Goal: Task Accomplishment & Management: Manage account settings

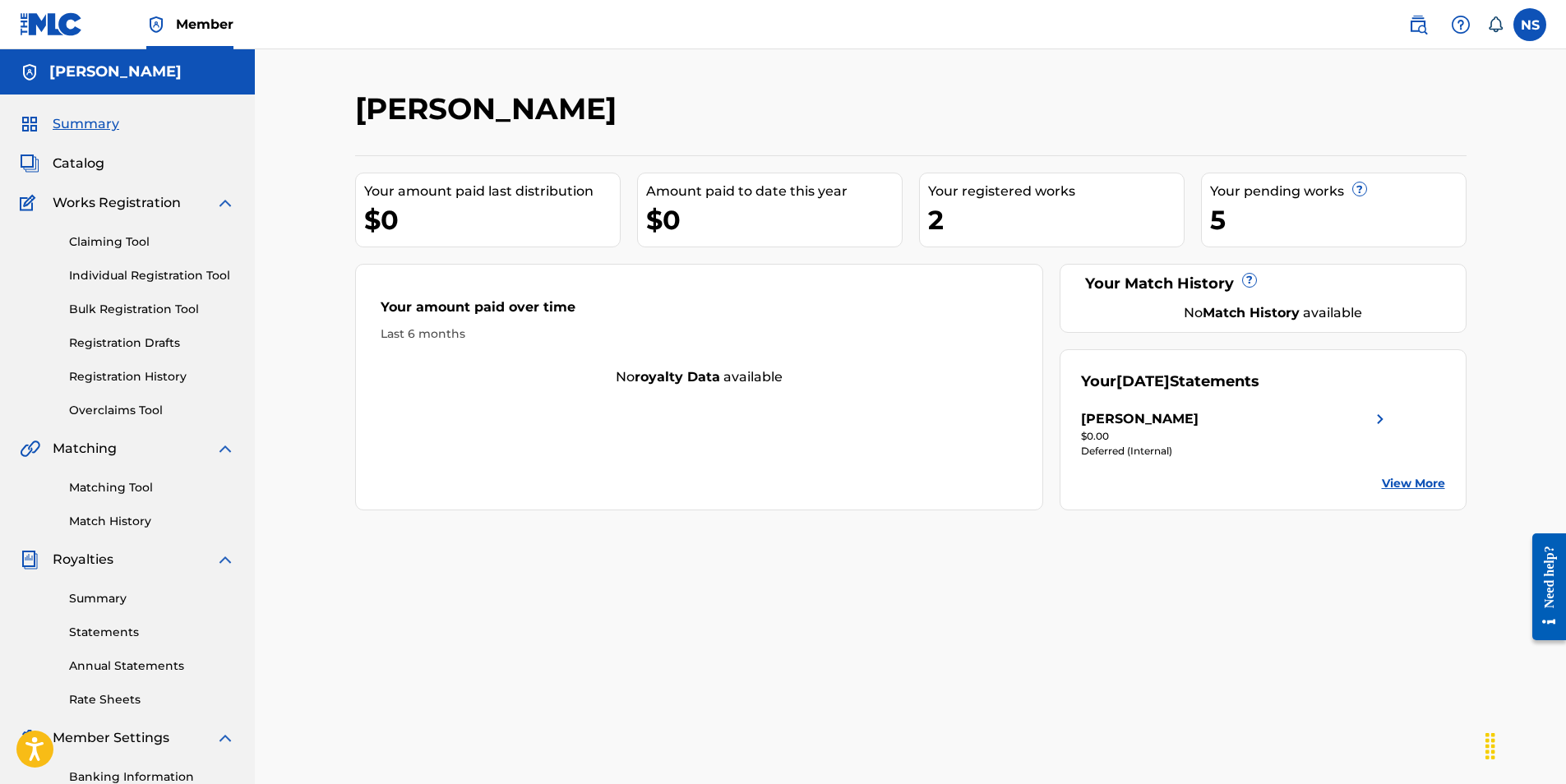
click at [157, 373] on link "Registration History" at bounding box center [152, 377] width 166 height 17
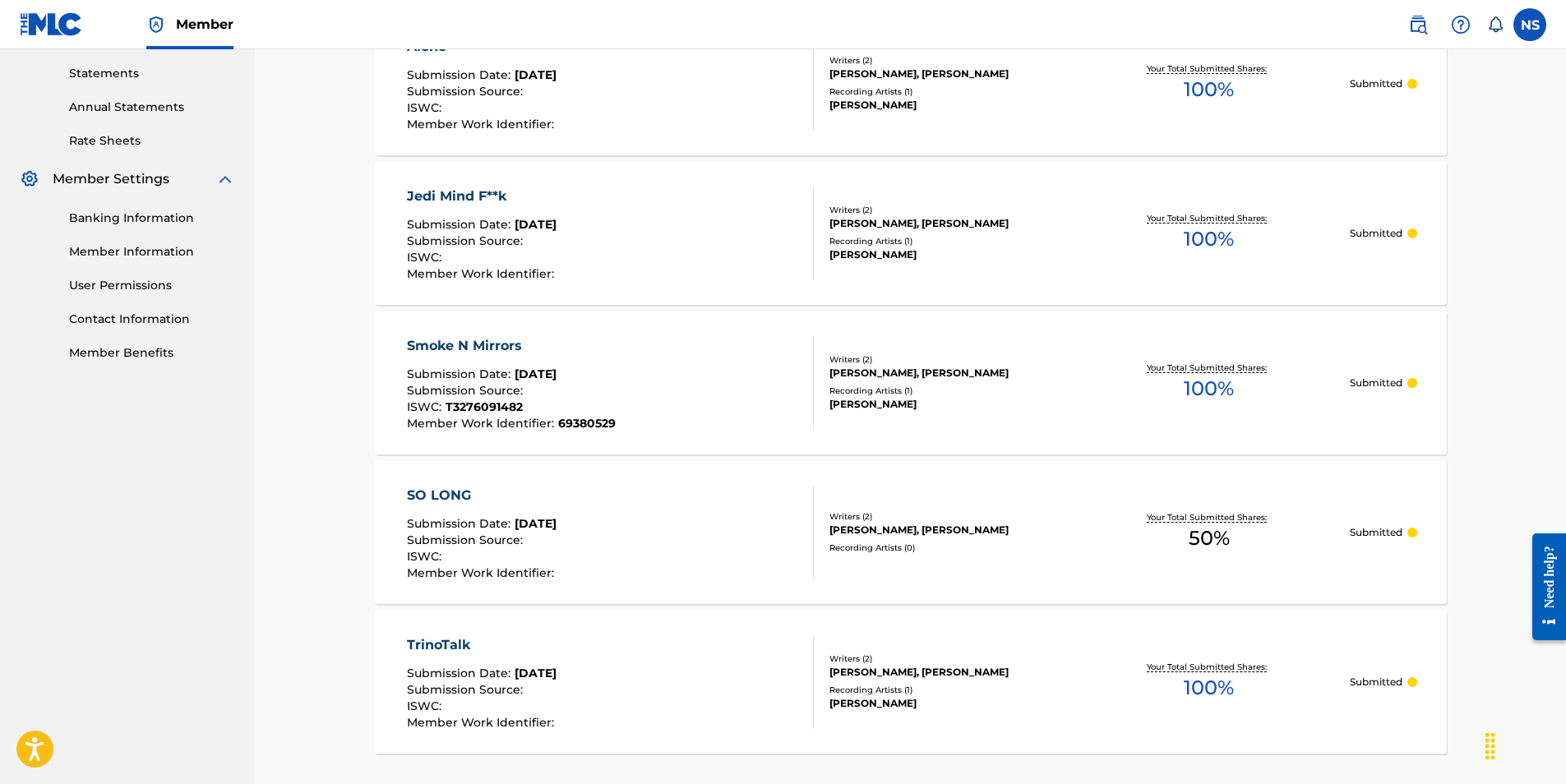
scroll to position [658, 0]
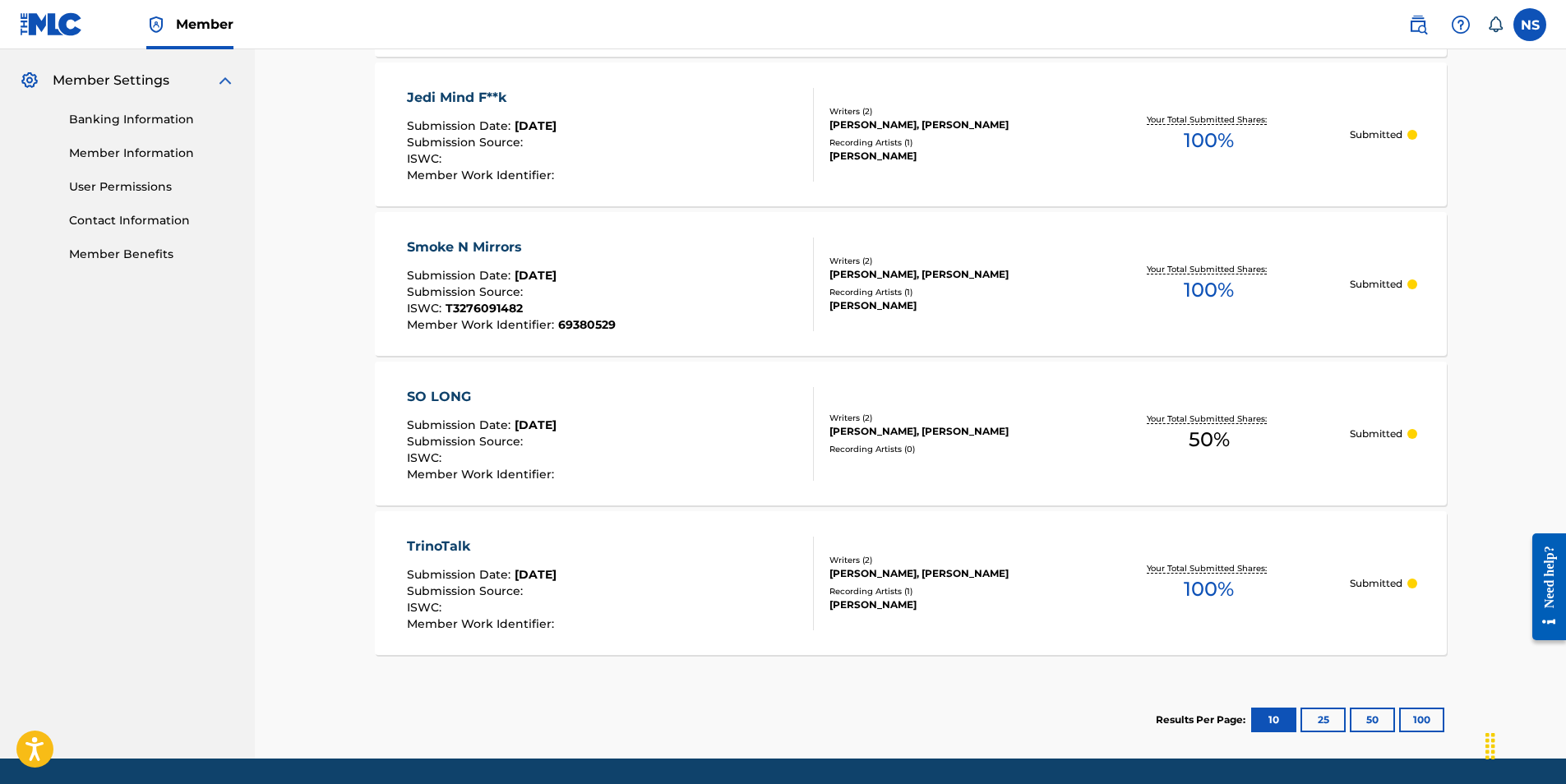
click at [1009, 414] on div "Writers ( 2 )" at bounding box center [948, 418] width 239 height 13
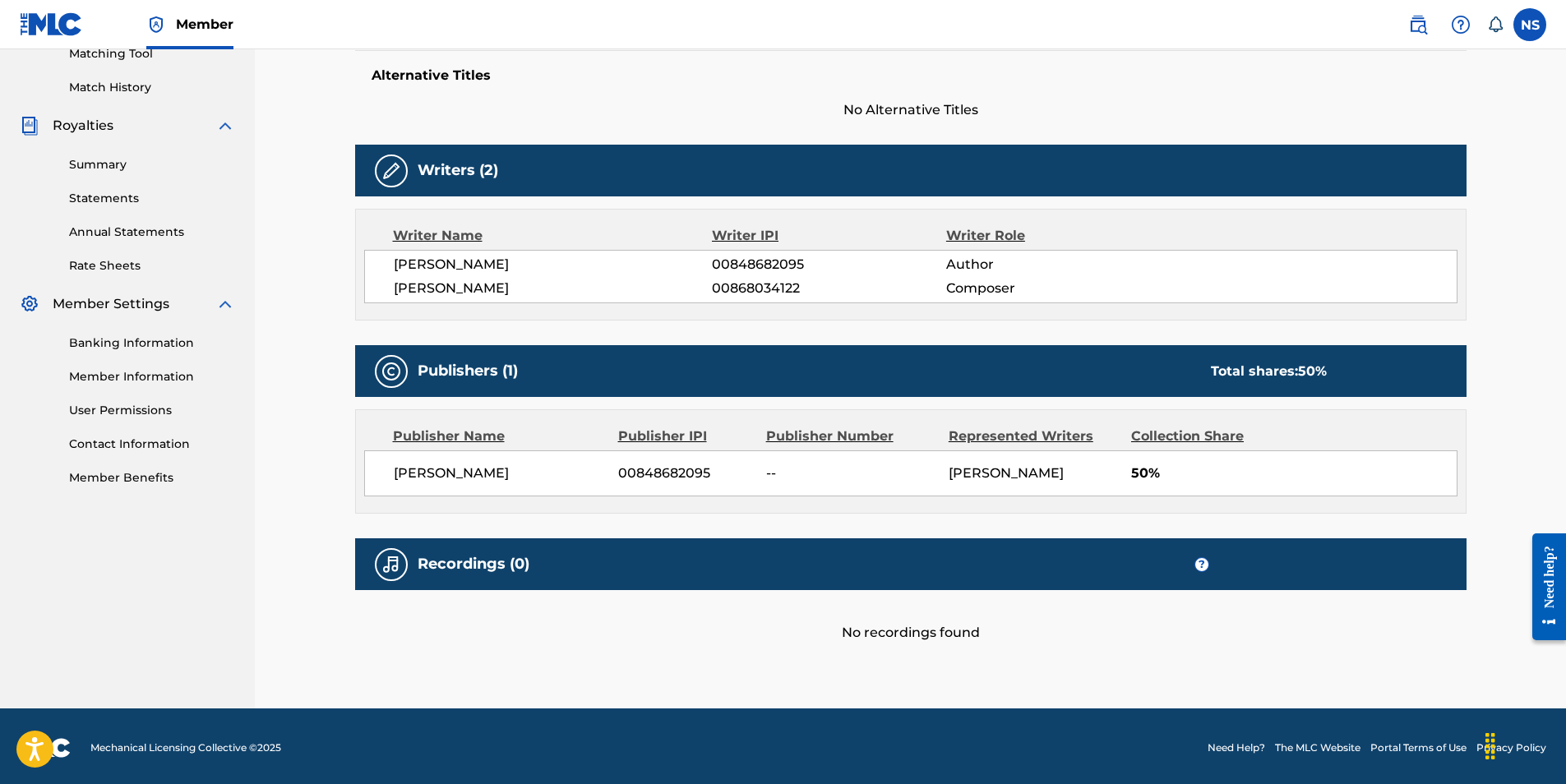
scroll to position [437, 0]
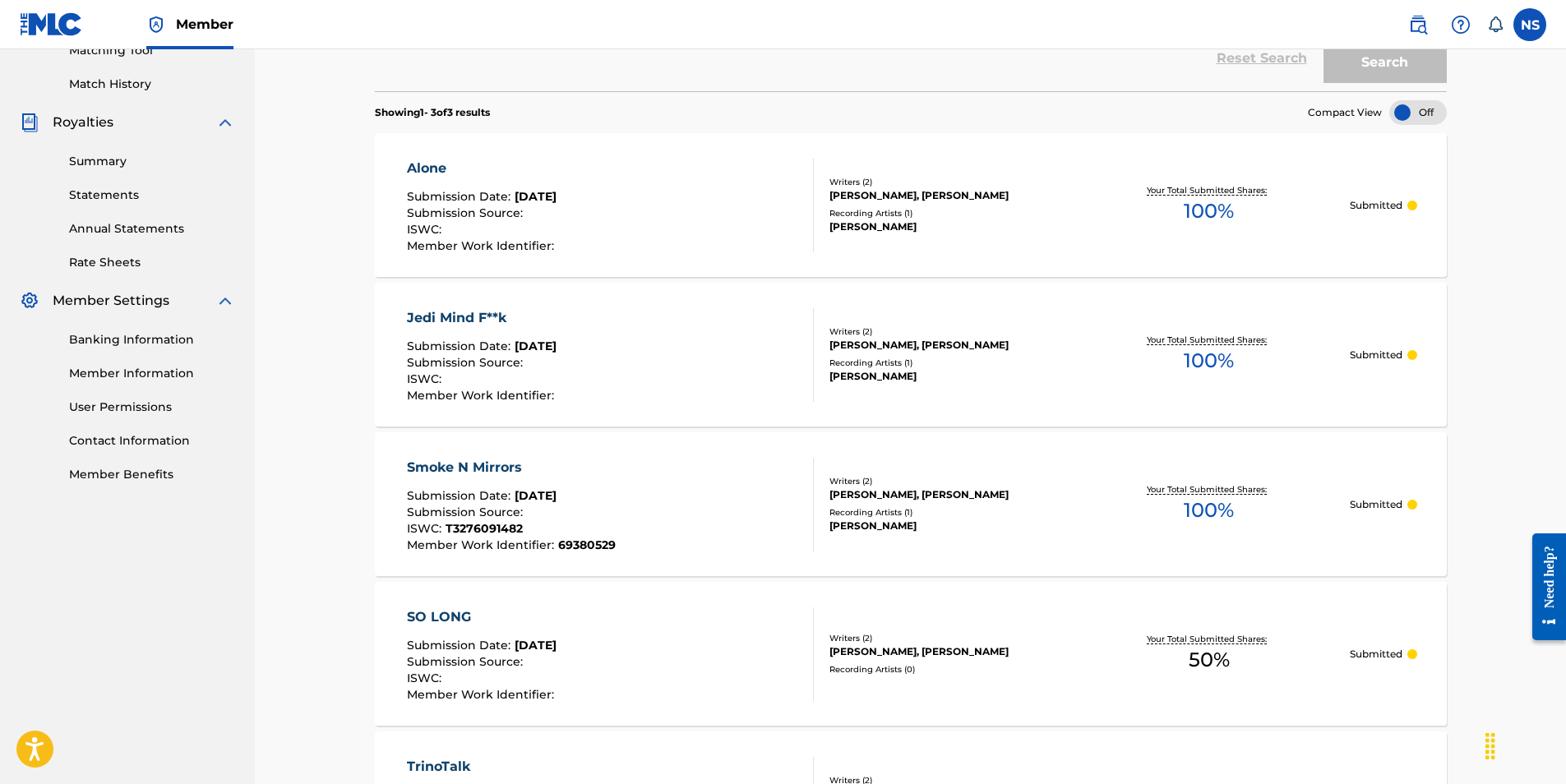
scroll to position [658, 0]
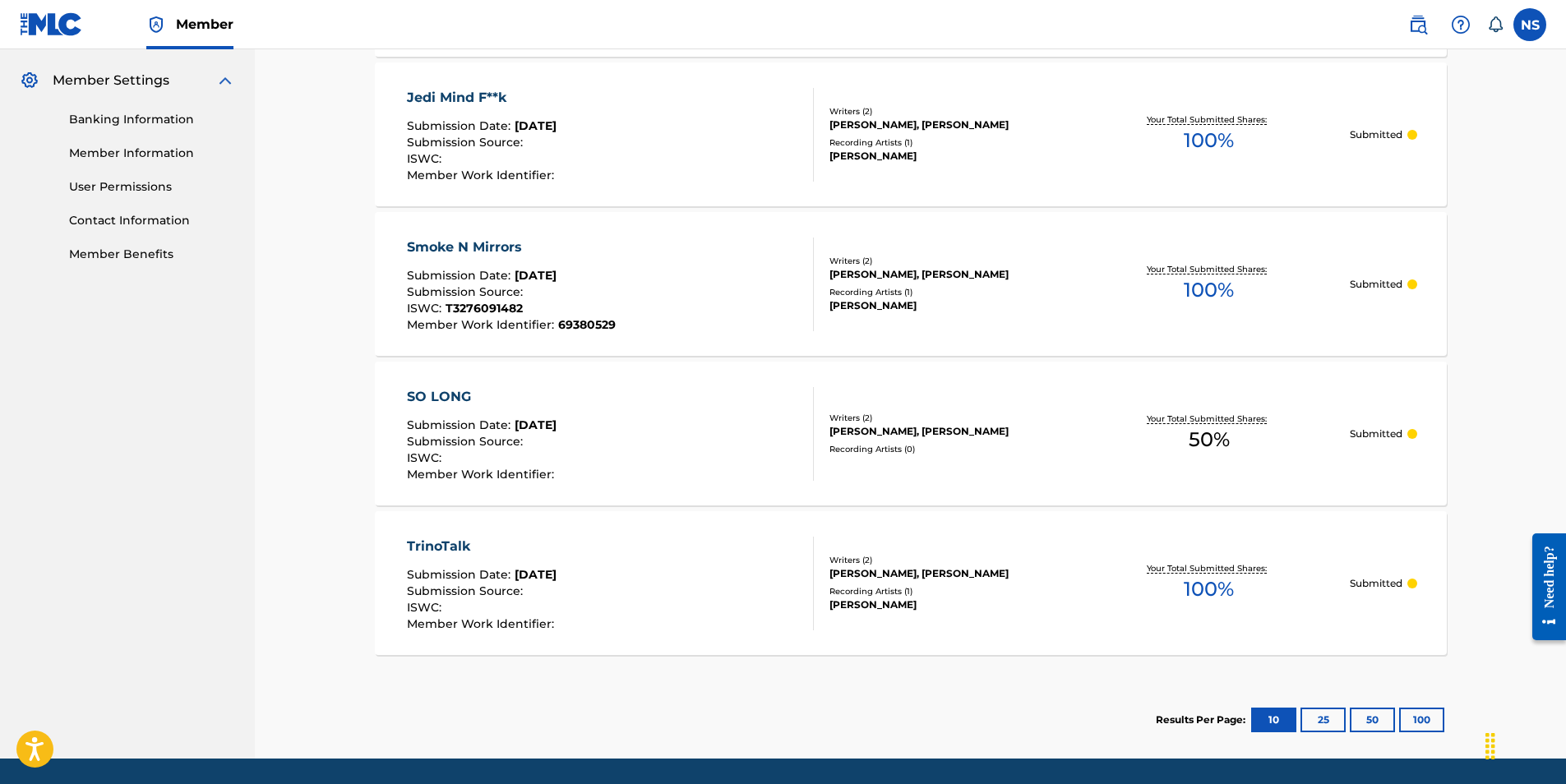
click at [656, 558] on div "TrinoTalk Submission Date : Aug 10, 2025 Submission Source : ISWC : Member Work…" at bounding box center [611, 583] width 408 height 94
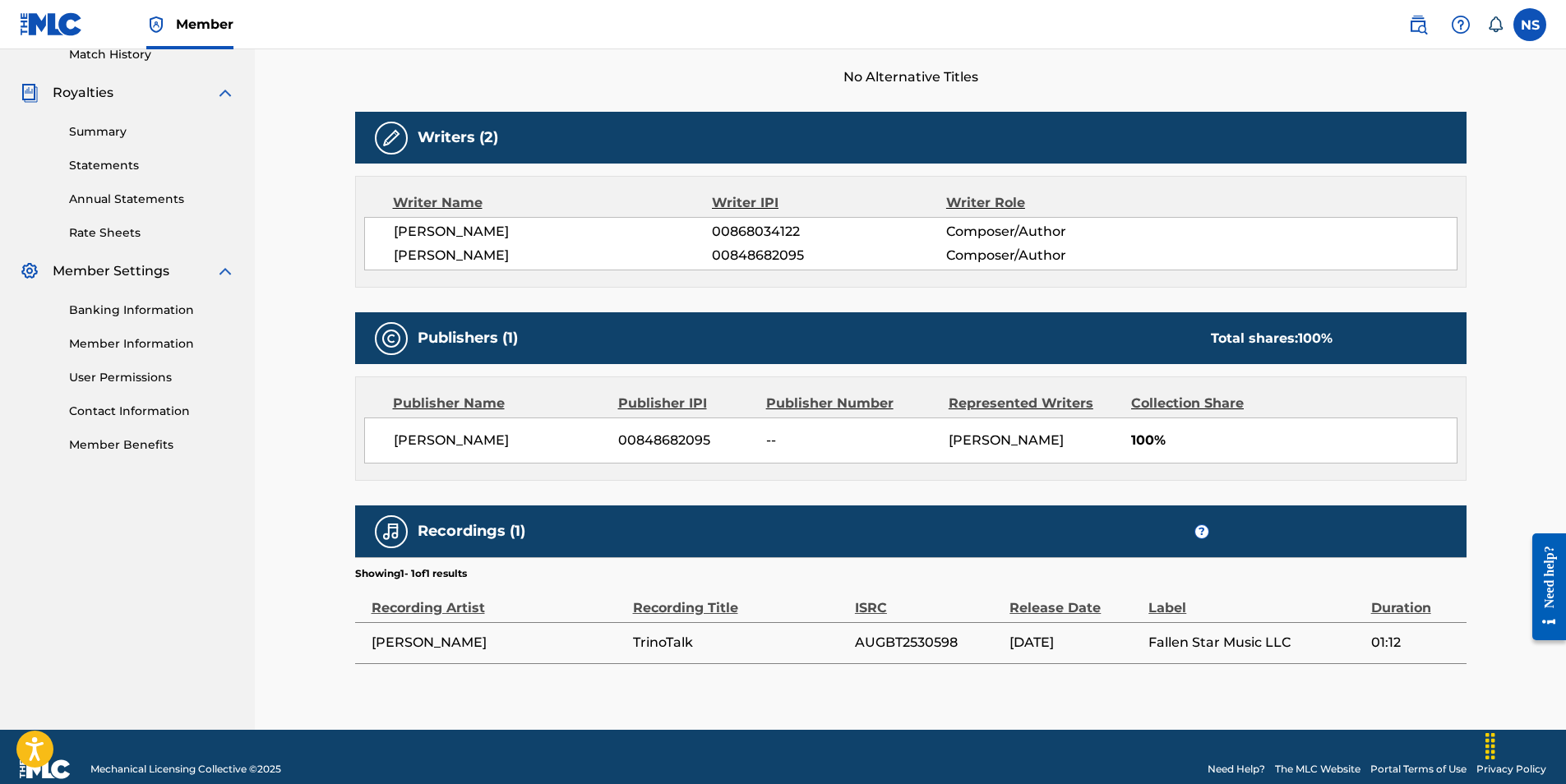
scroll to position [491, 0]
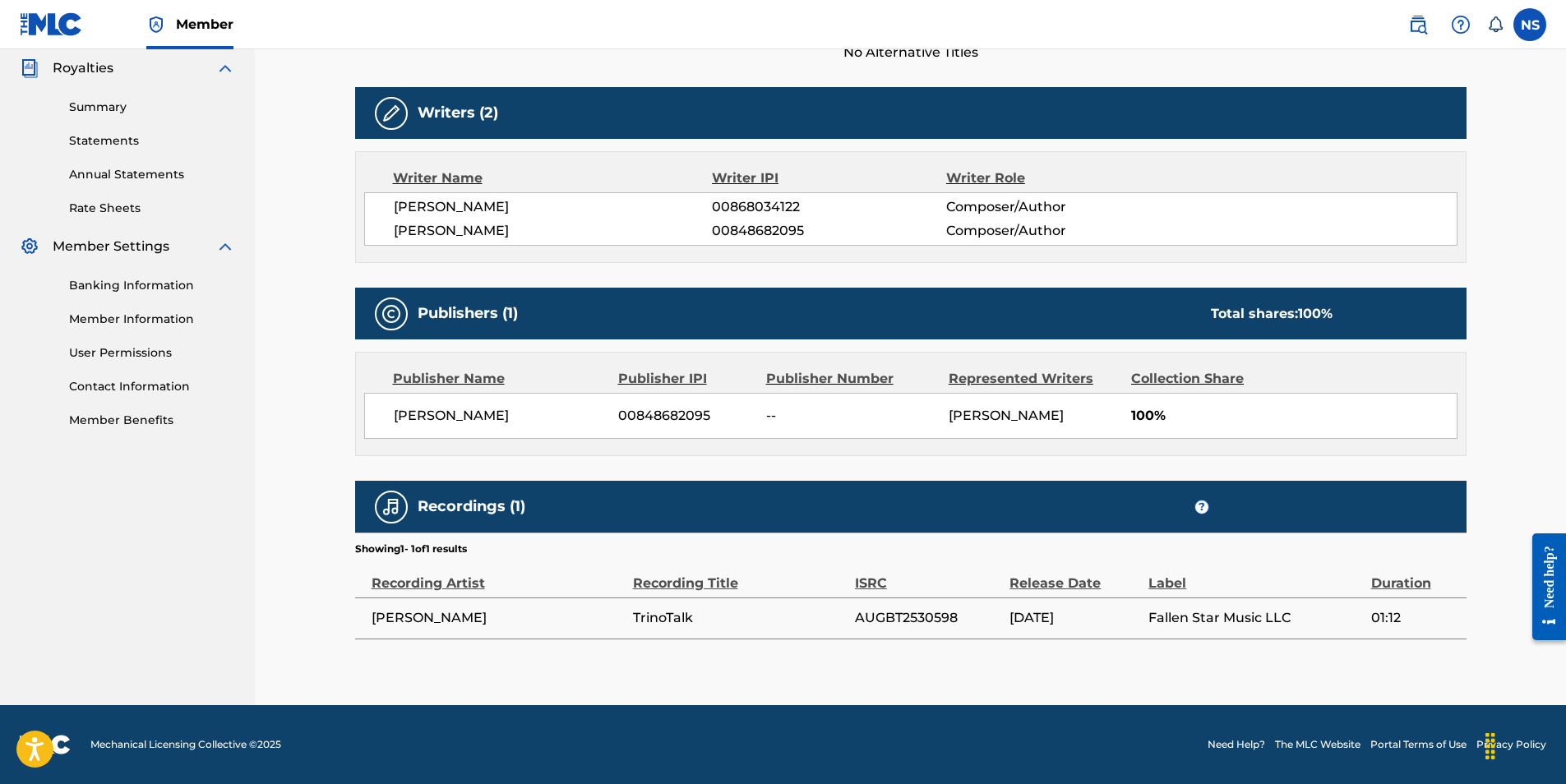
drag, startPoint x: 722, startPoint y: 421, endPoint x: 610, endPoint y: 418, distance: 112.0
click at [610, 418] on div "Nicholas Strickland 00848682095 -- NICHOLAS STRICKLAND 100%" at bounding box center [910, 416] width 1093 height 46
copy div "00848682095"
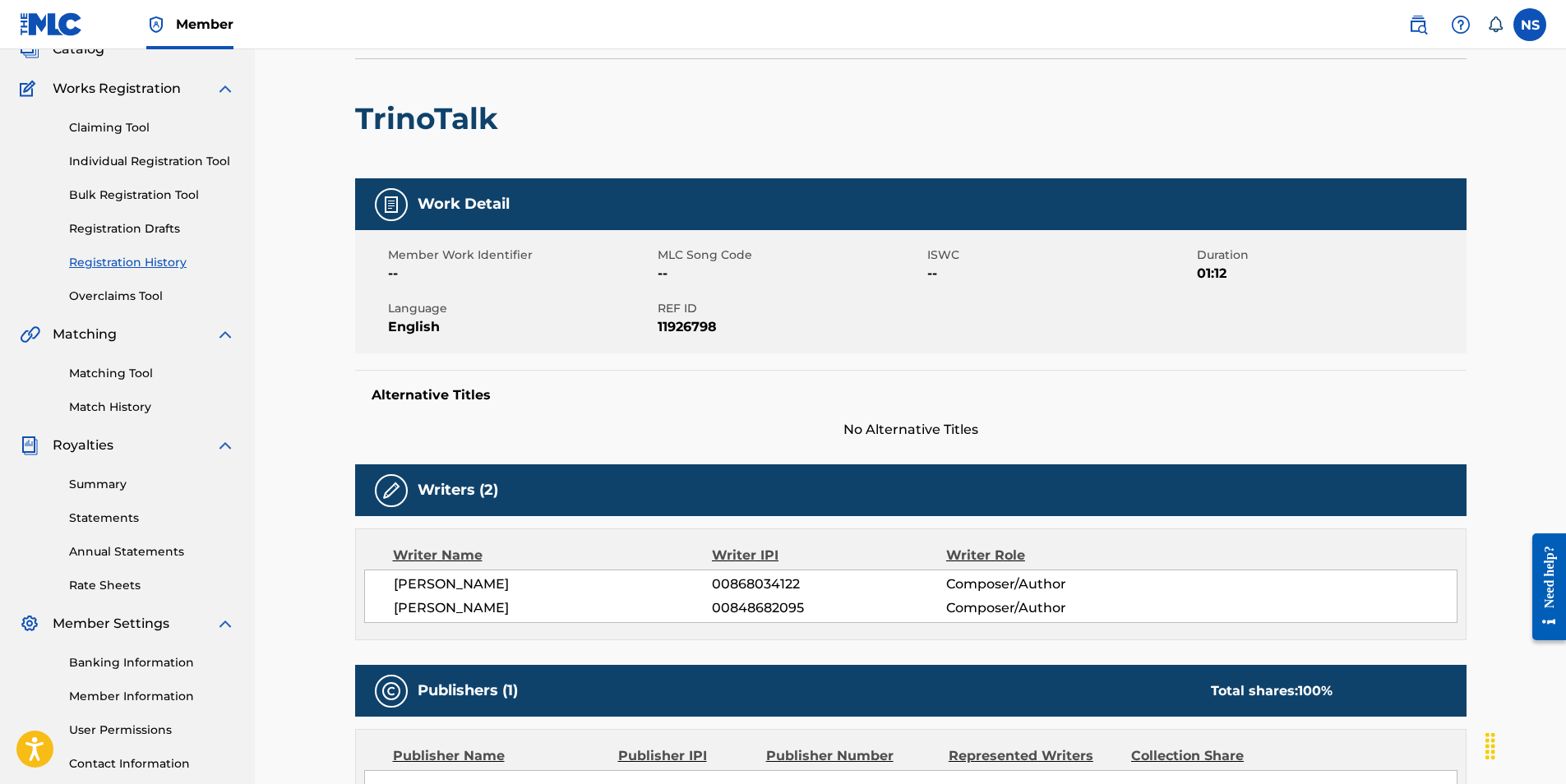
scroll to position [0, 0]
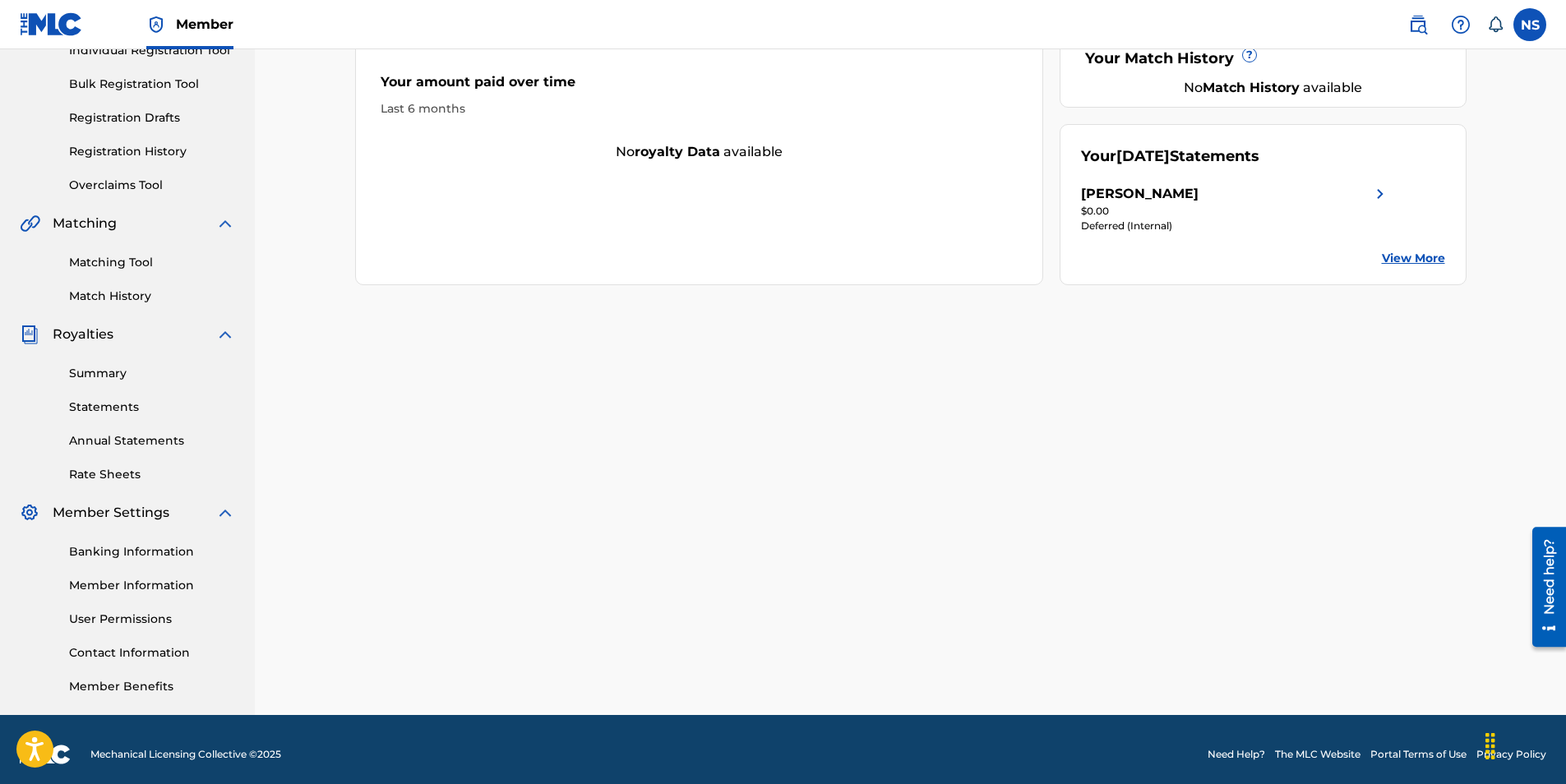
scroll to position [235, 0]
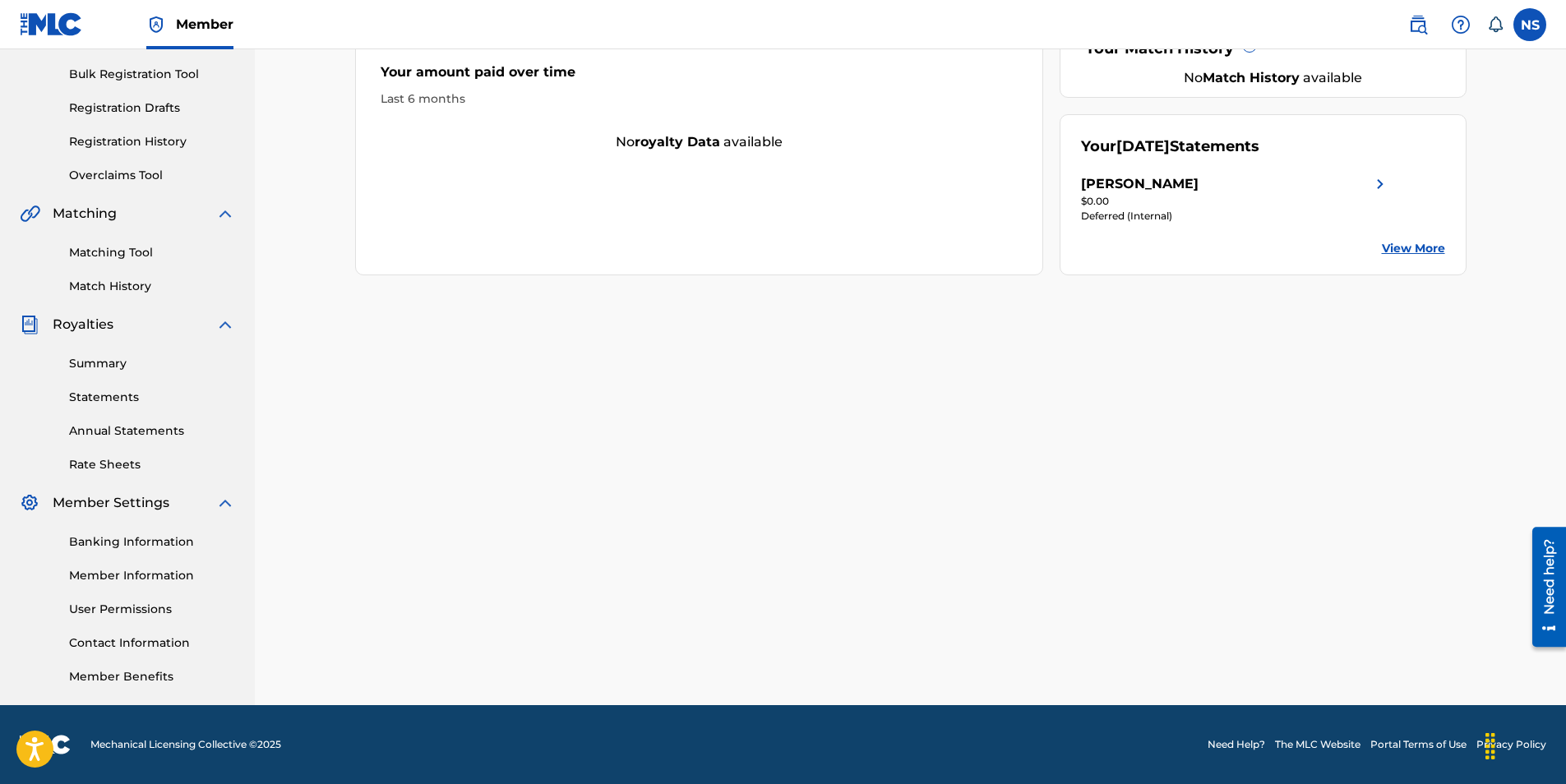
click at [131, 571] on link "Member Information" at bounding box center [152, 575] width 166 height 17
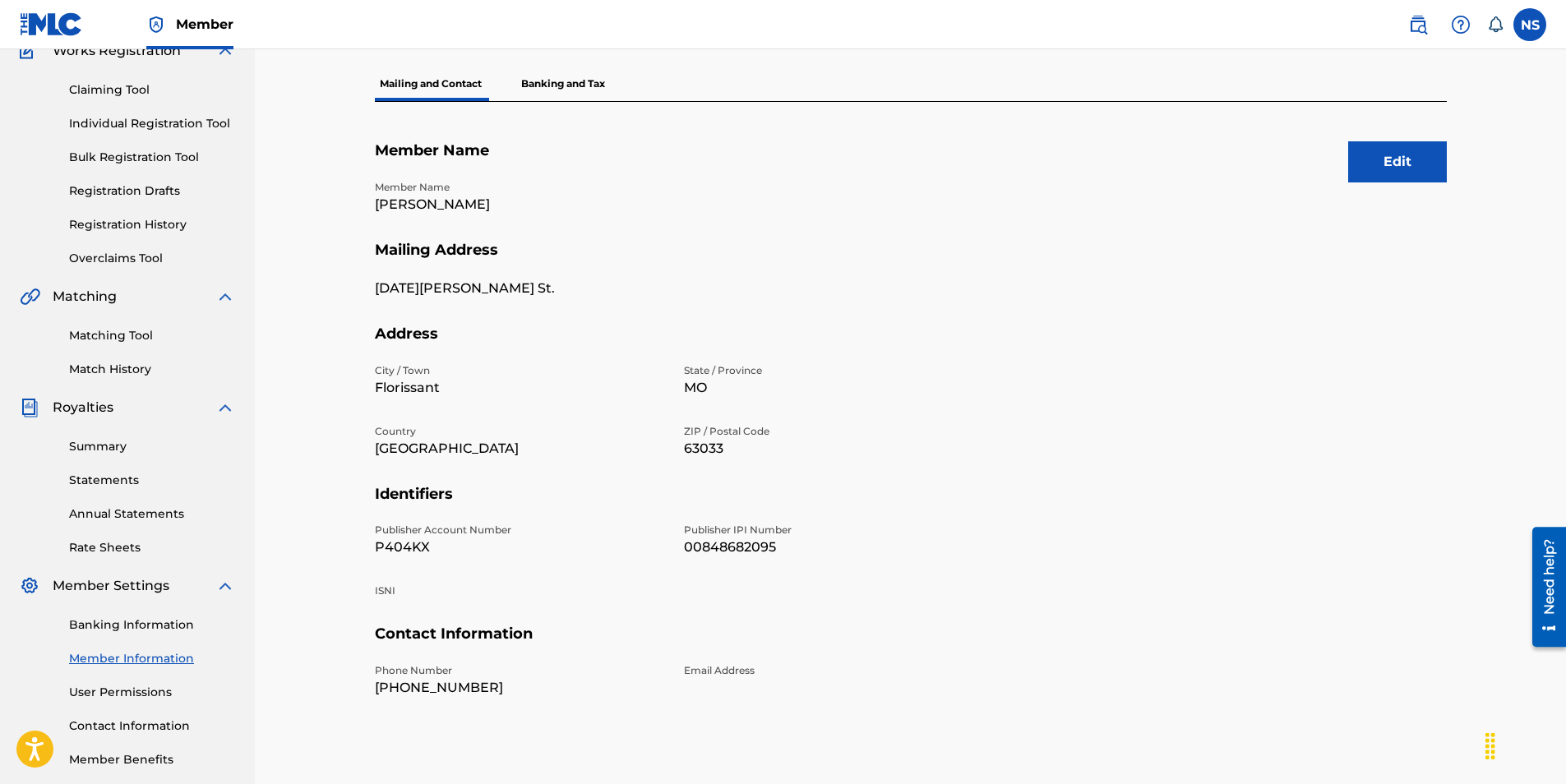
scroll to position [153, 0]
click at [1383, 159] on button "Edit" at bounding box center [1397, 160] width 98 height 41
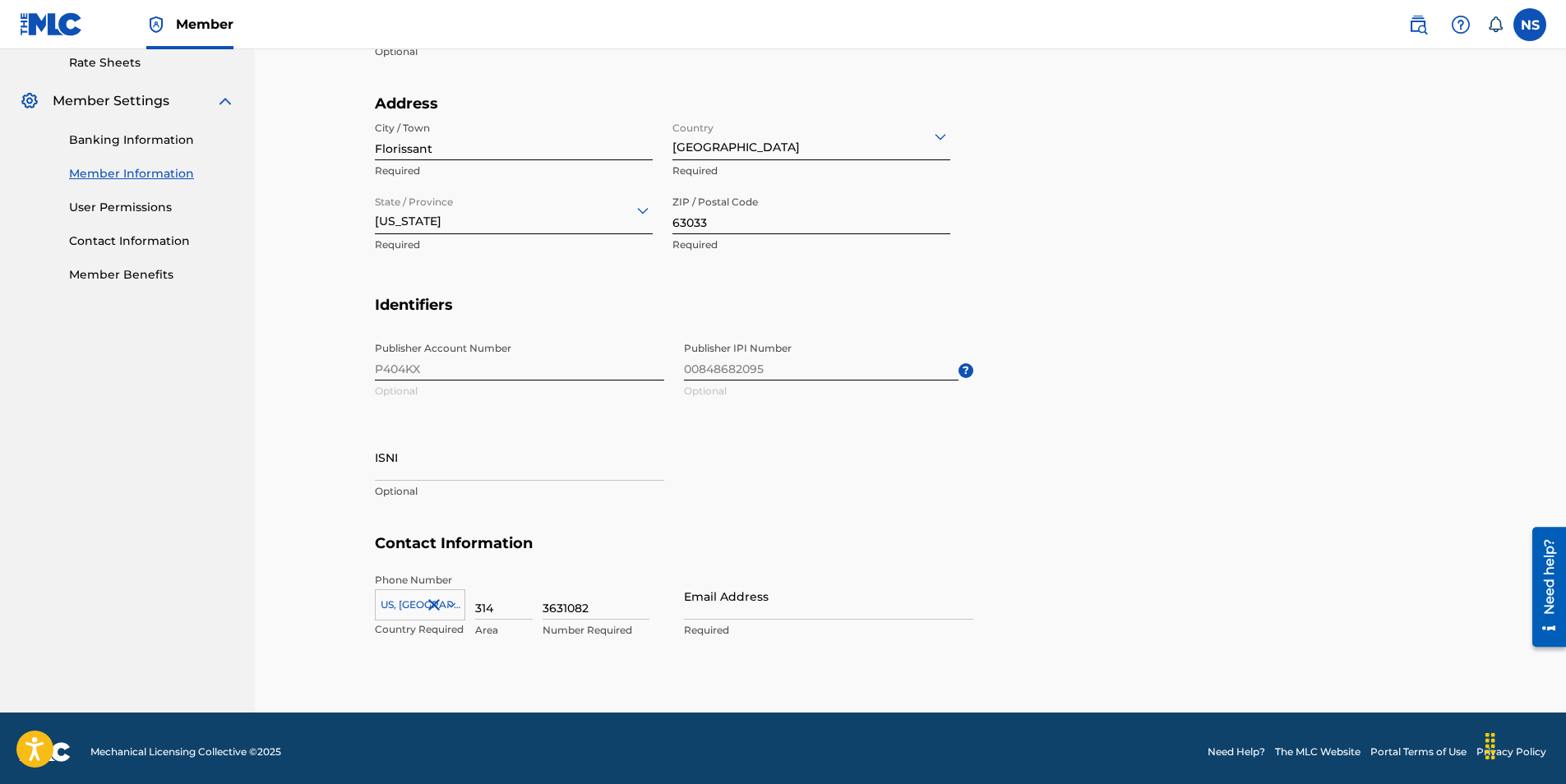
scroll to position [644, 0]
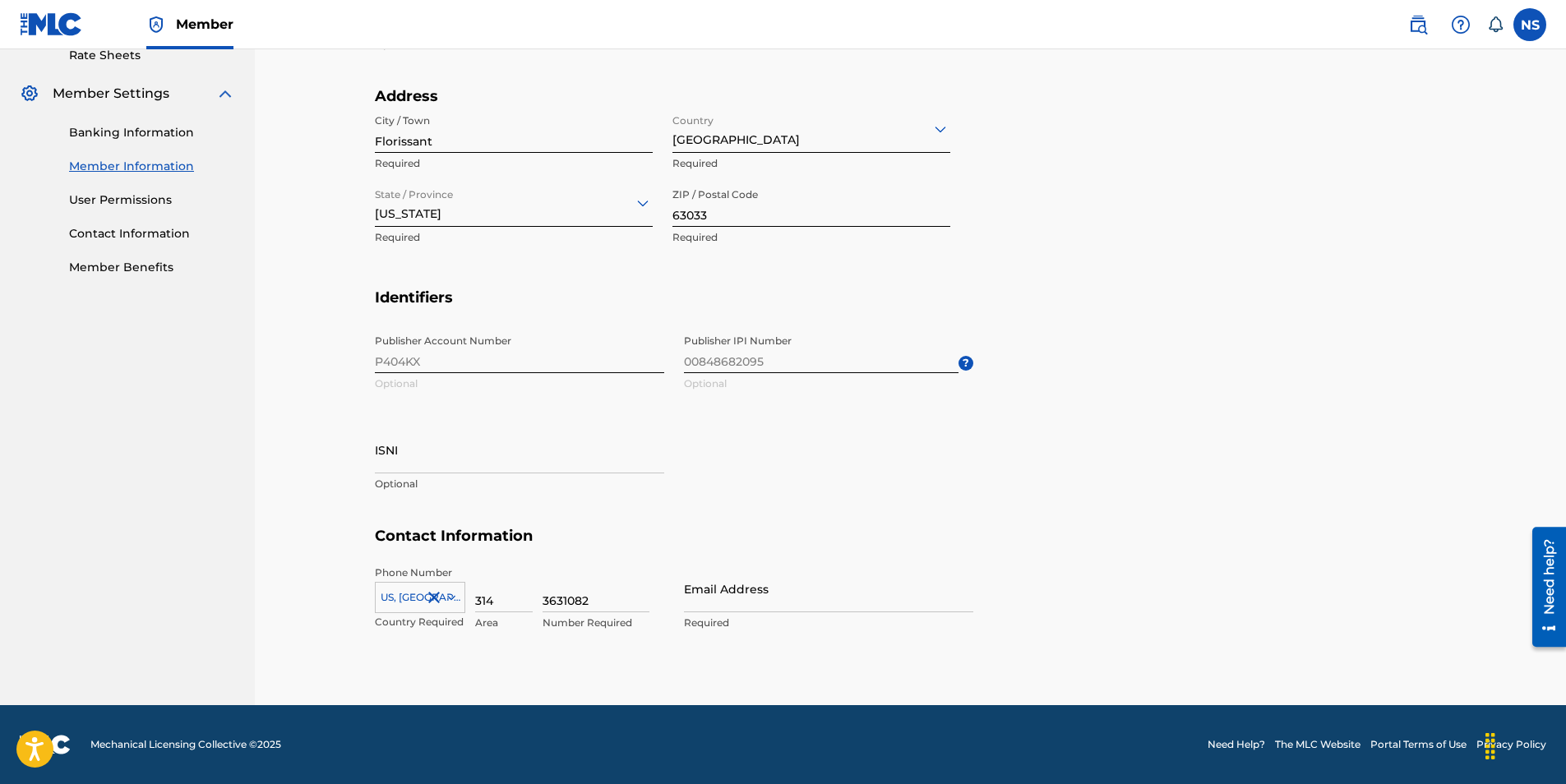
click at [794, 607] on input "Email Address" at bounding box center [828, 588] width 289 height 46
type input "[EMAIL_ADDRESS][DOMAIN_NAME]"
type input "[GEOGRAPHIC_DATA]"
type input "[US_STATE]"
type input "1"
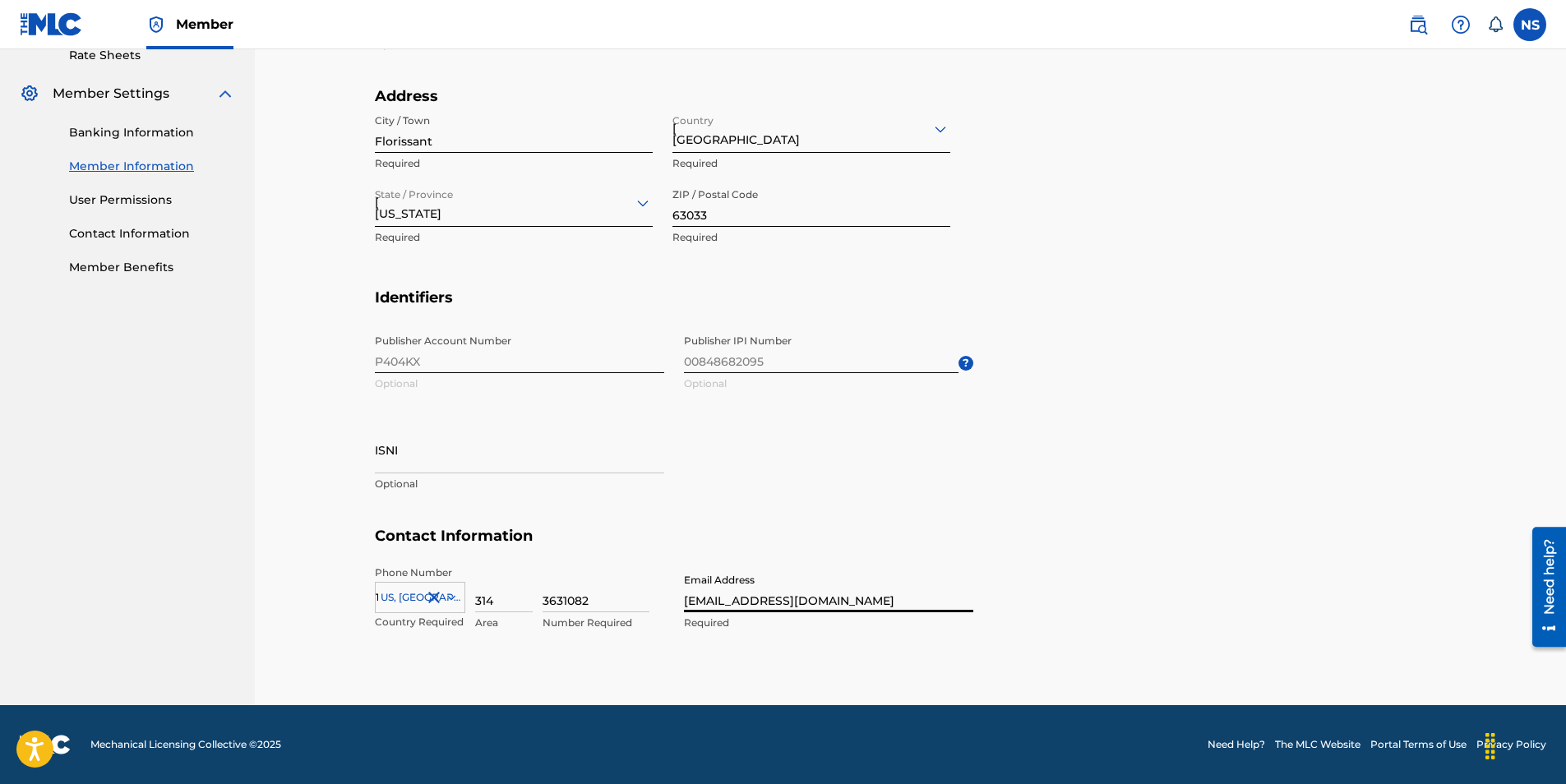
scroll to position [714, 0]
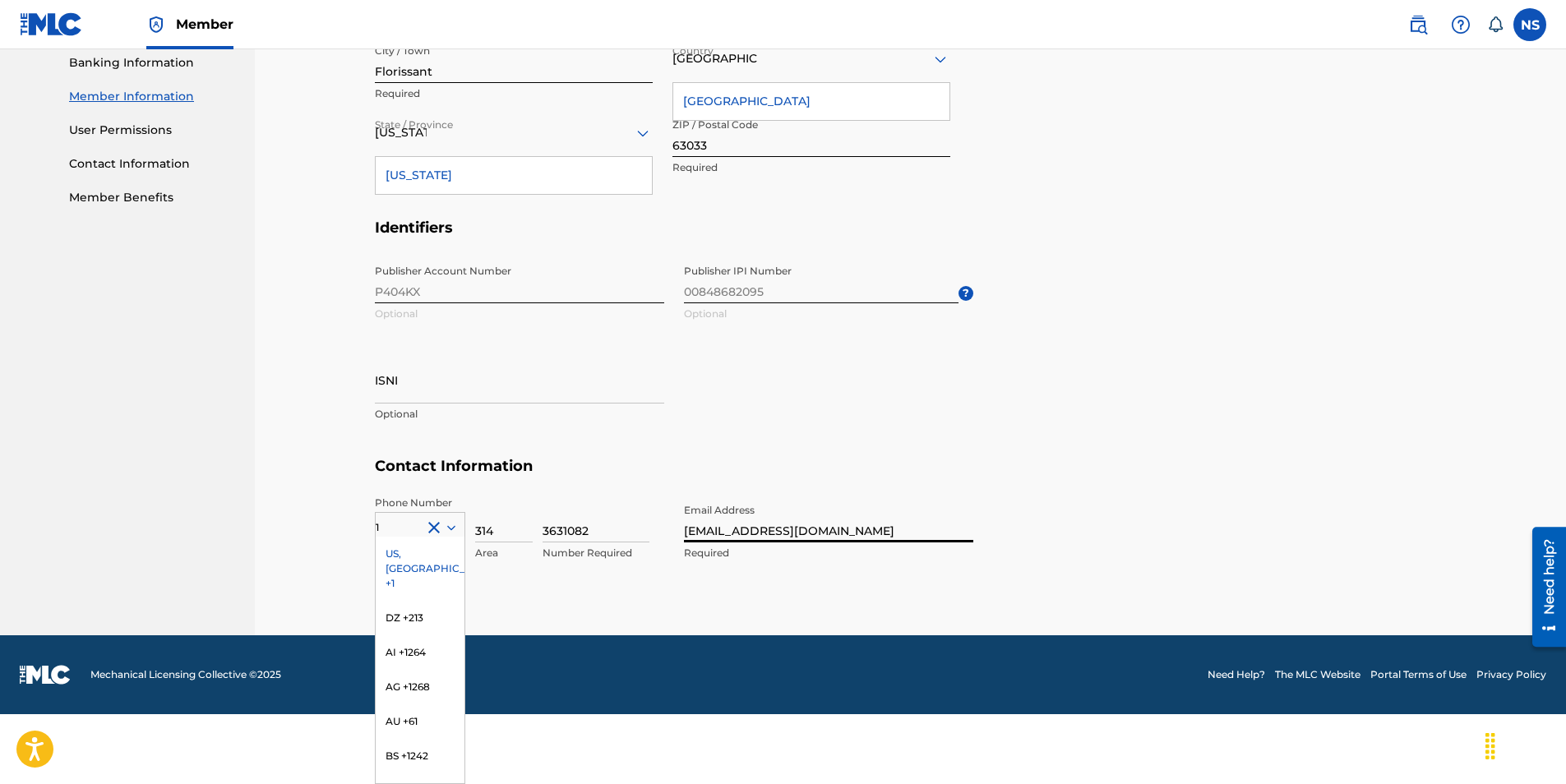
click at [738, 604] on div "Cancel Save Member Name Name [PERSON_NAME] Required Mailing Address Street Addr…" at bounding box center [911, 87] width 1072 height 1095
click at [403, 557] on div "US, [GEOGRAPHIC_DATA] +1" at bounding box center [420, 568] width 89 height 64
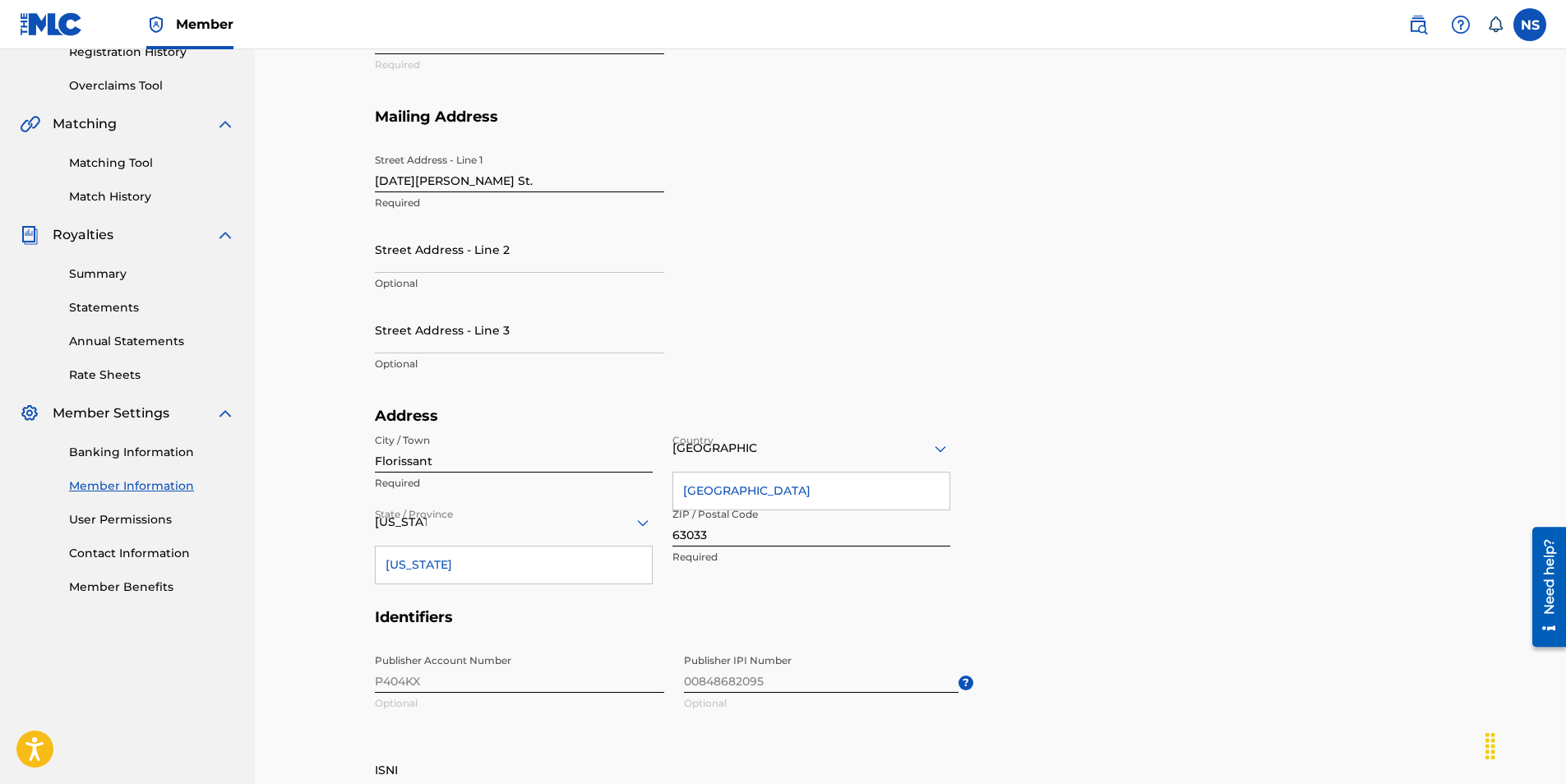
scroll to position [234, 0]
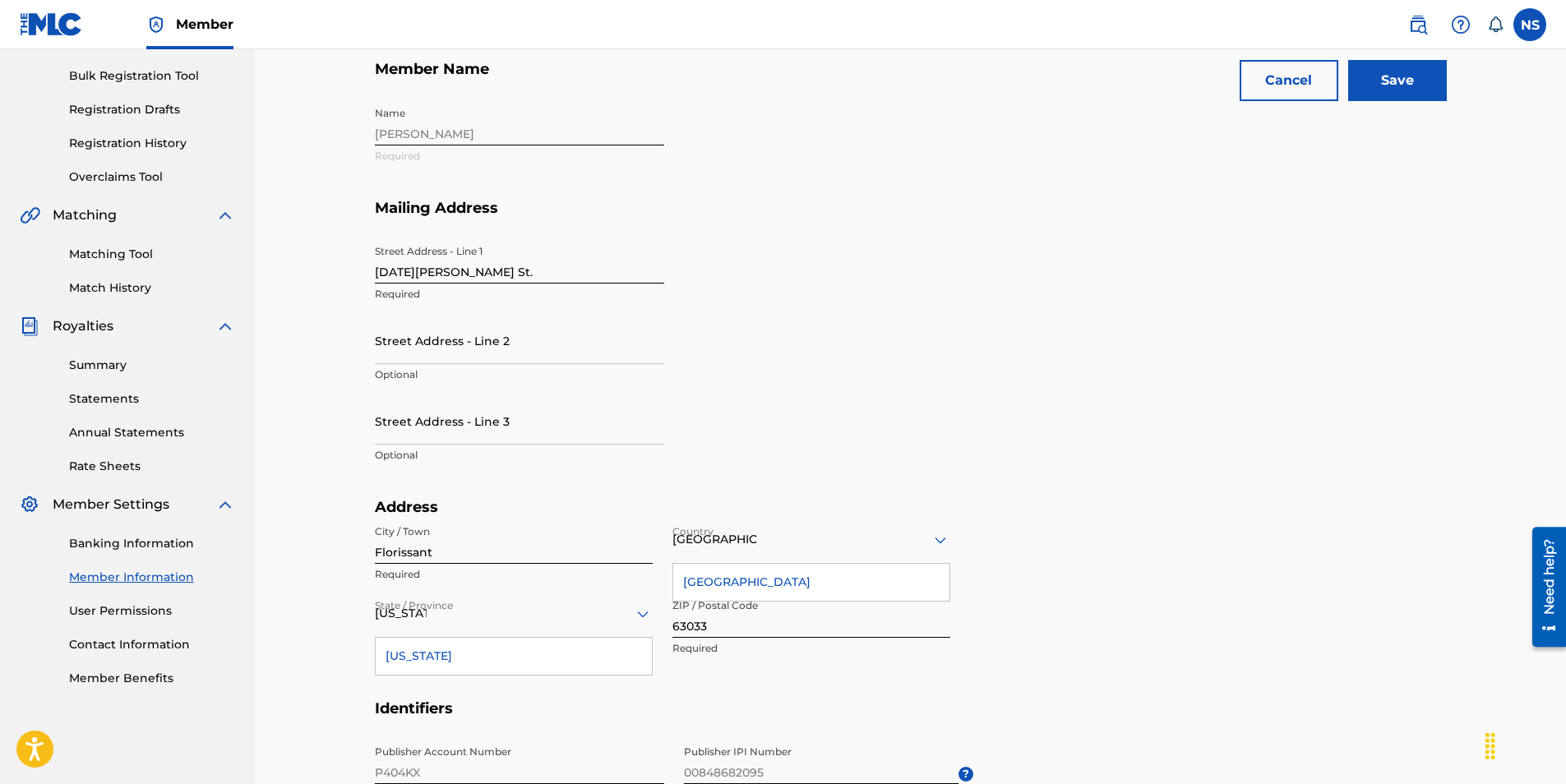
click at [1397, 83] on input "Save" at bounding box center [1397, 80] width 98 height 41
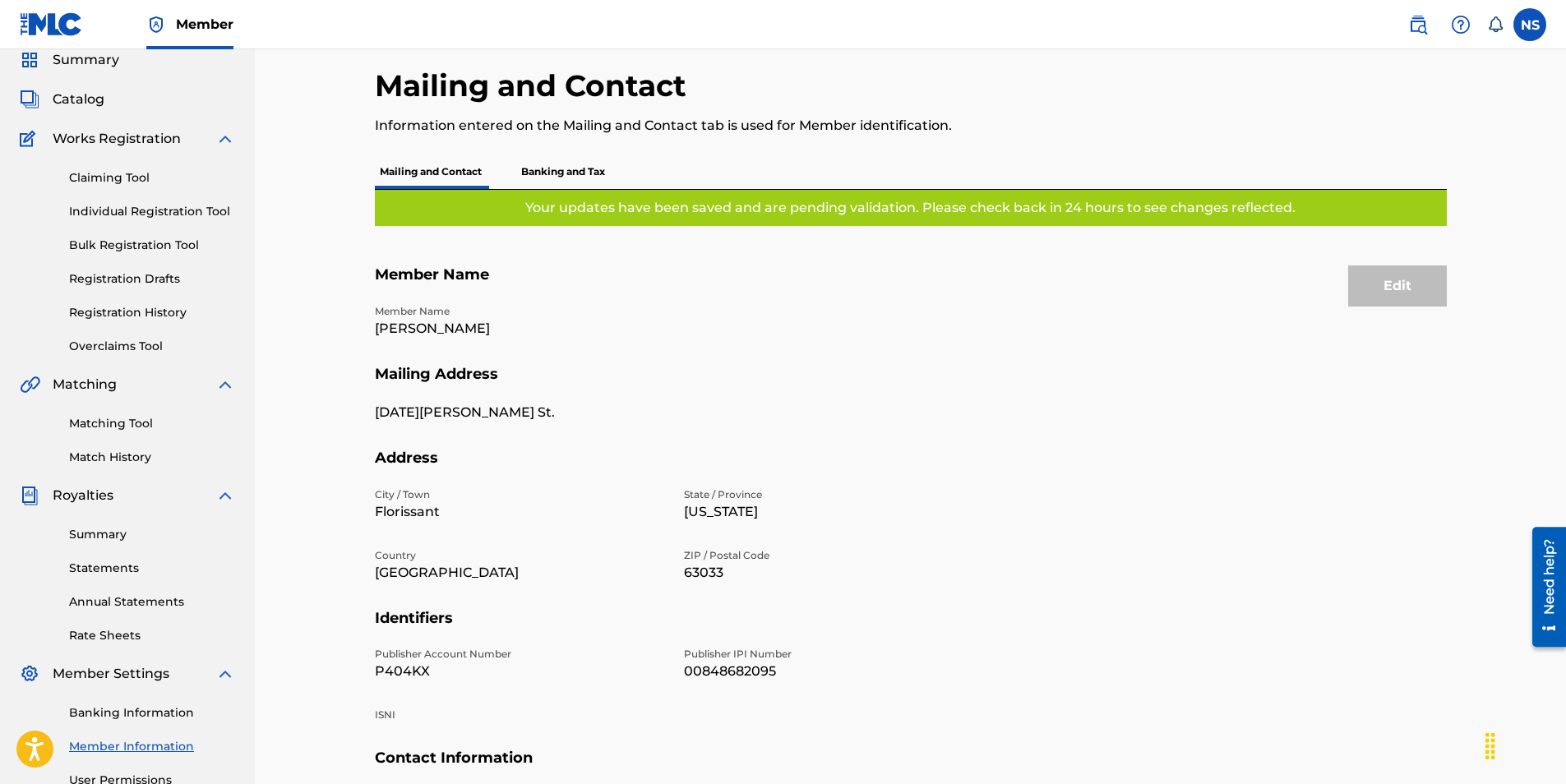
scroll to position [0, 0]
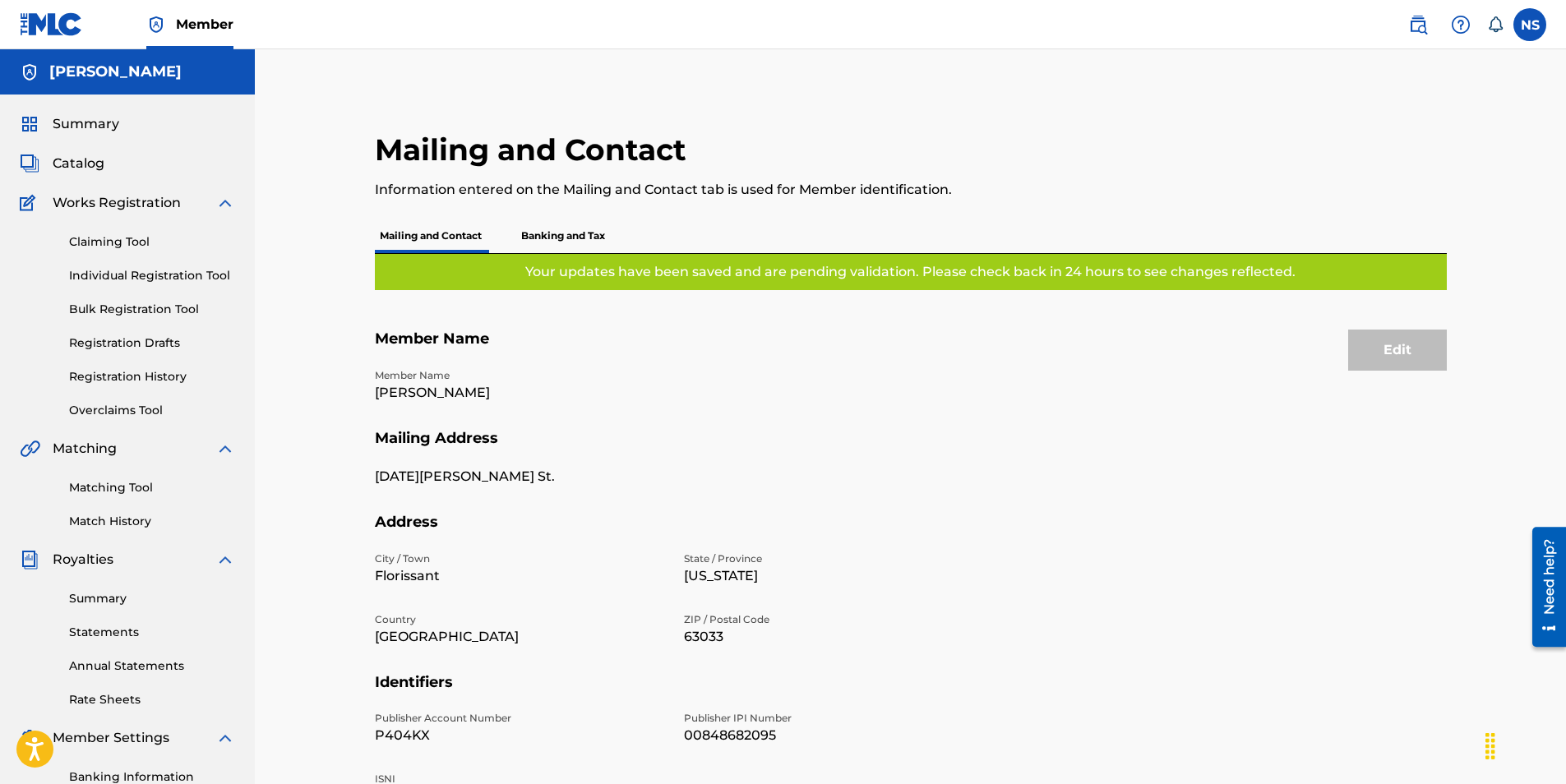
click at [1535, 35] on label at bounding box center [1530, 25] width 33 height 33
click at [1530, 25] on input "NS [PERSON_NAME] [EMAIL_ADDRESS][DOMAIN_NAME] Notification Preferences Profile …" at bounding box center [1530, 25] width 0 height 0
click at [1375, 205] on link "Profile" at bounding box center [1368, 205] width 33 height 15
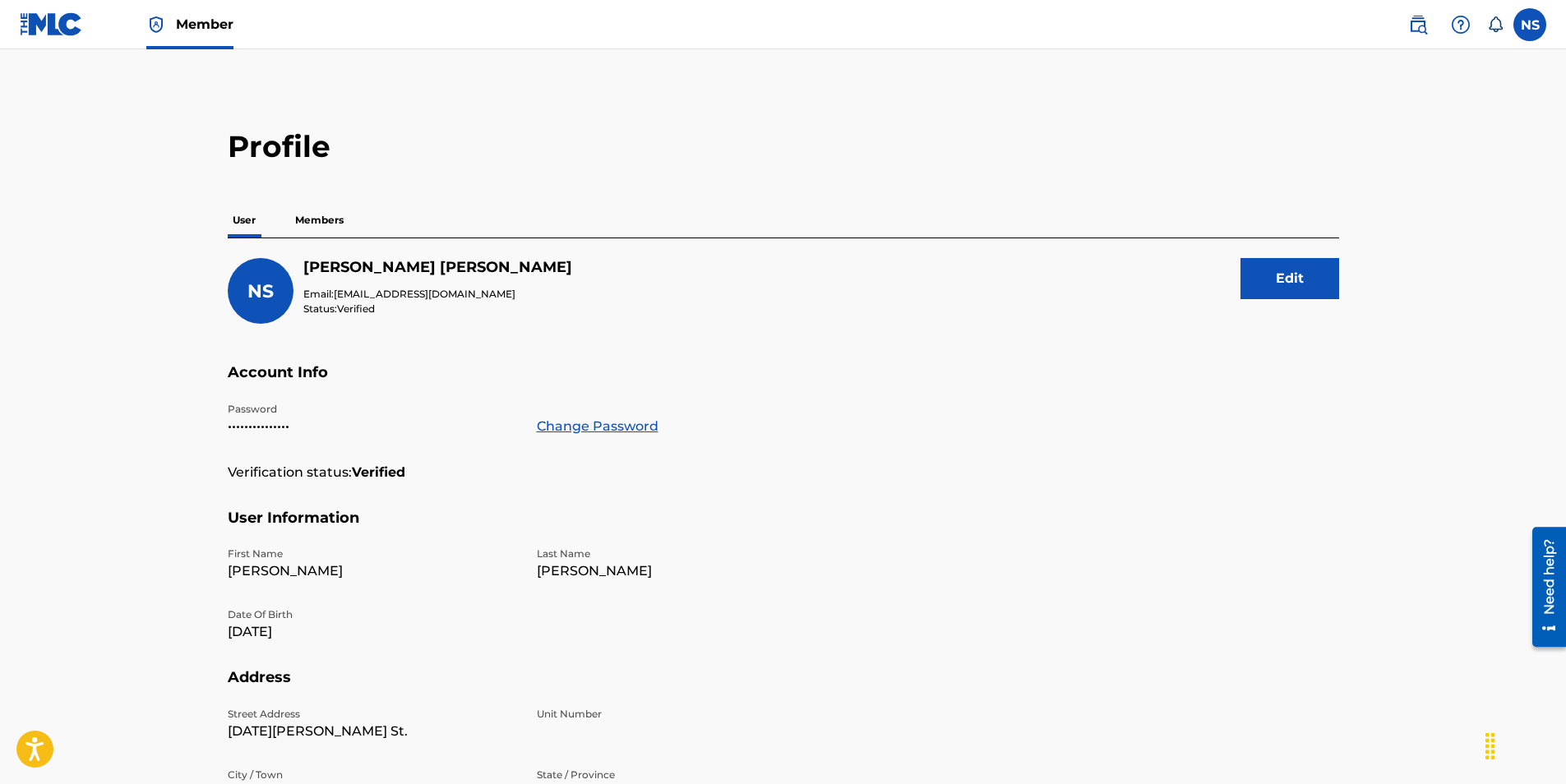
click at [321, 218] on p "Members" at bounding box center [319, 220] width 58 height 35
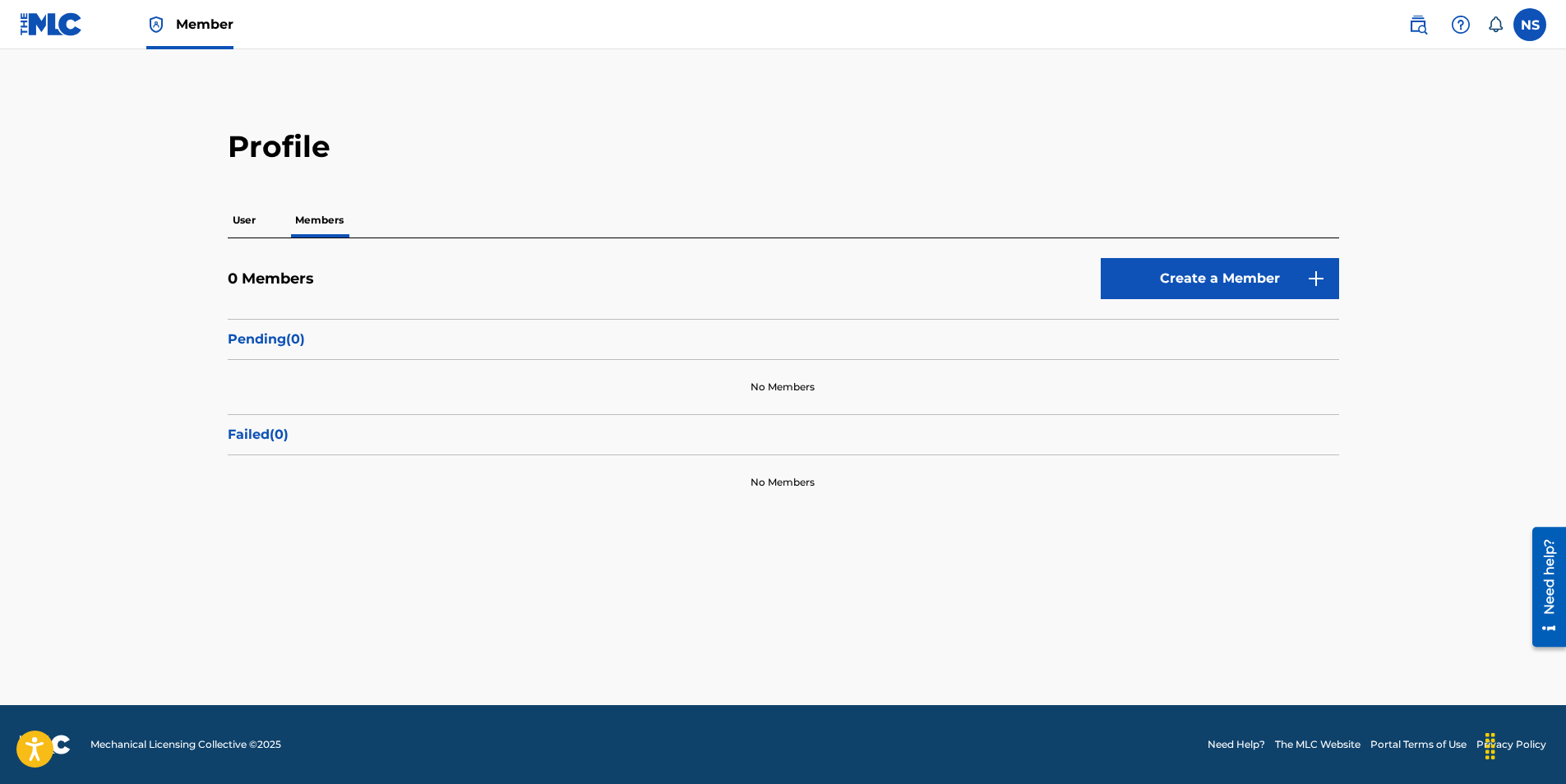
click at [244, 225] on p "User" at bounding box center [244, 220] width 33 height 35
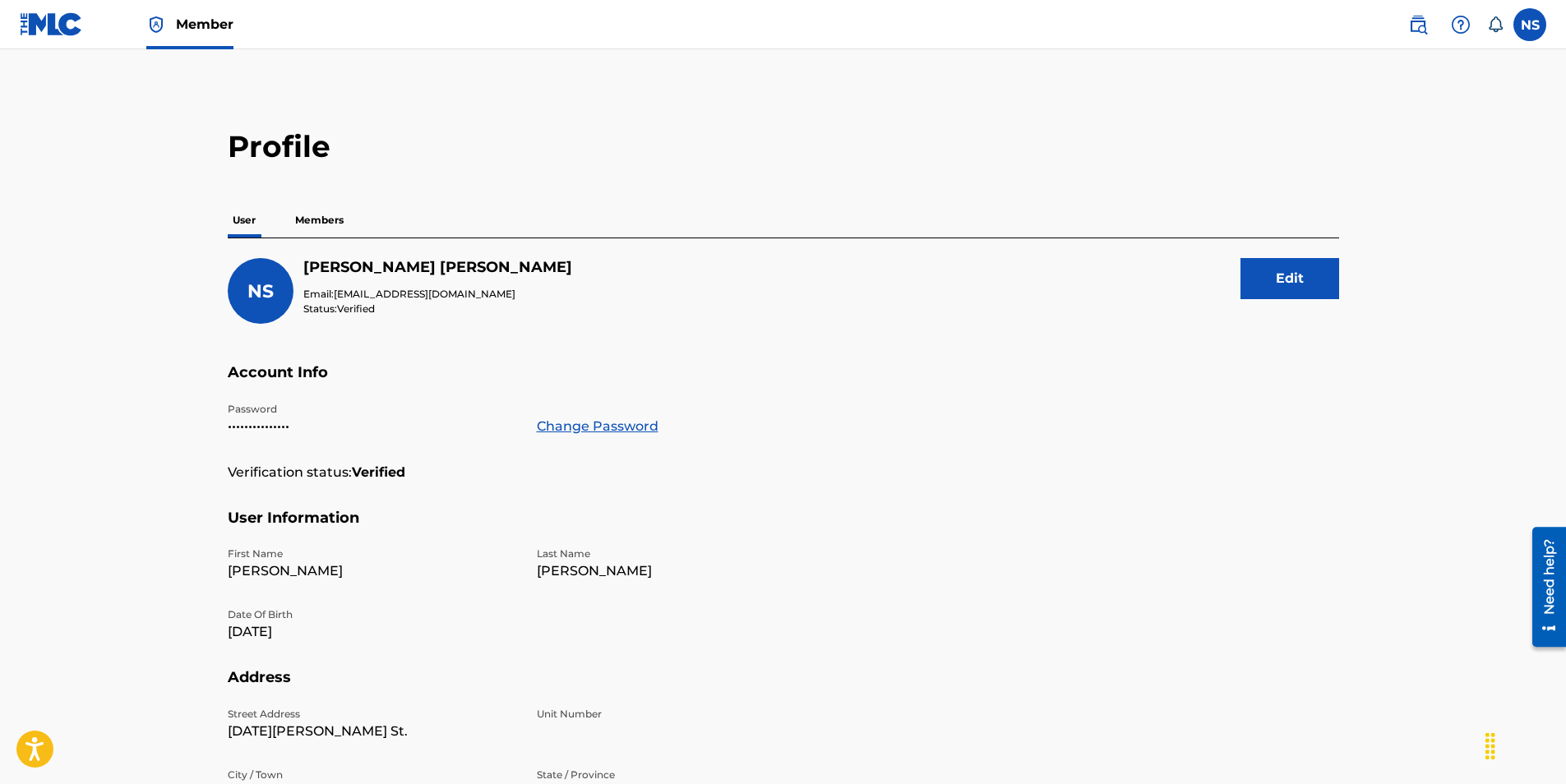
click at [46, 22] on img at bounding box center [52, 25] width 64 height 24
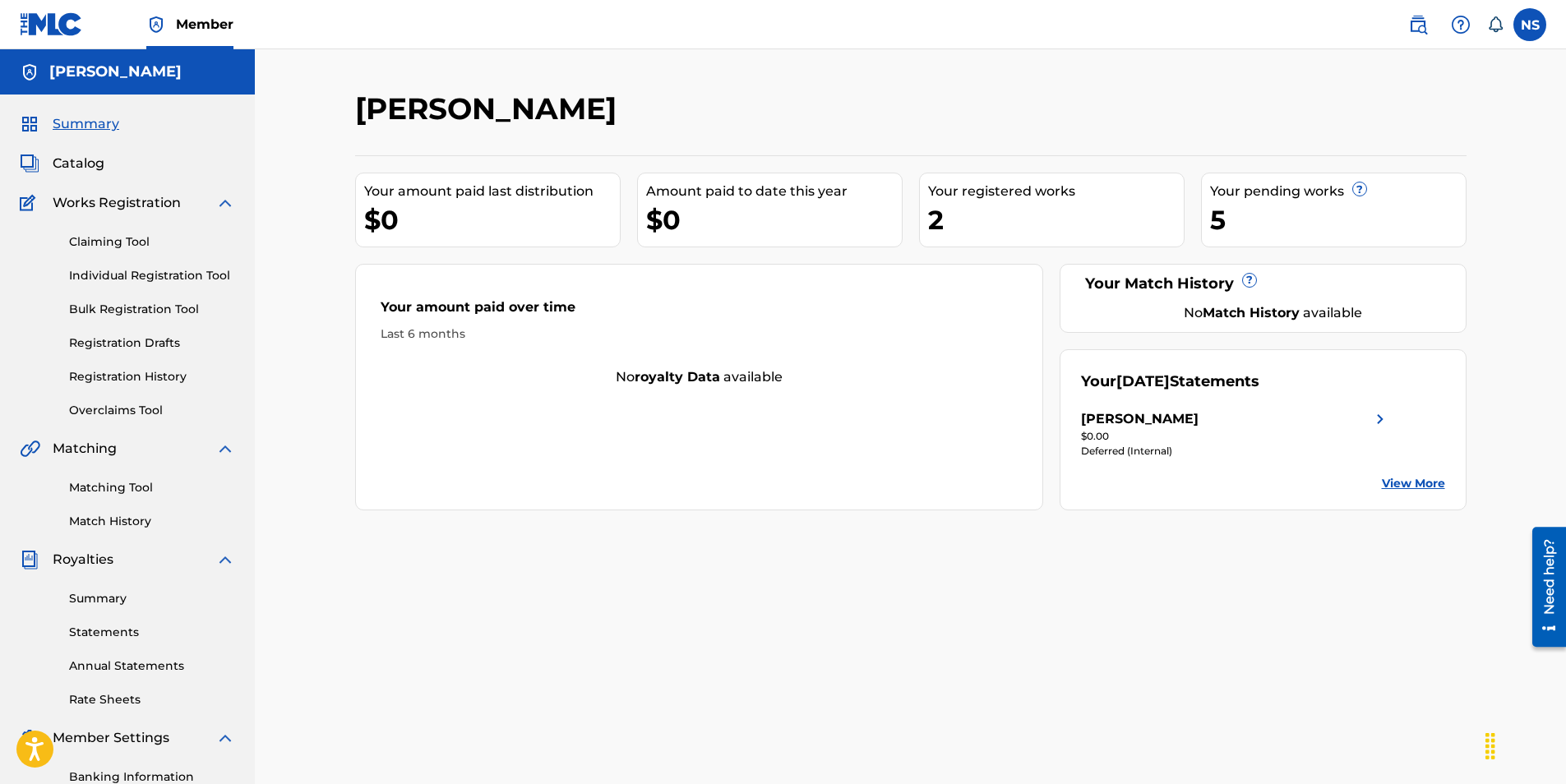
click at [1523, 20] on label at bounding box center [1530, 25] width 33 height 33
click at [1530, 25] on input "NS [PERSON_NAME] [EMAIL_ADDRESS][DOMAIN_NAME] Notification Preferences Profile …" at bounding box center [1530, 25] width 0 height 0
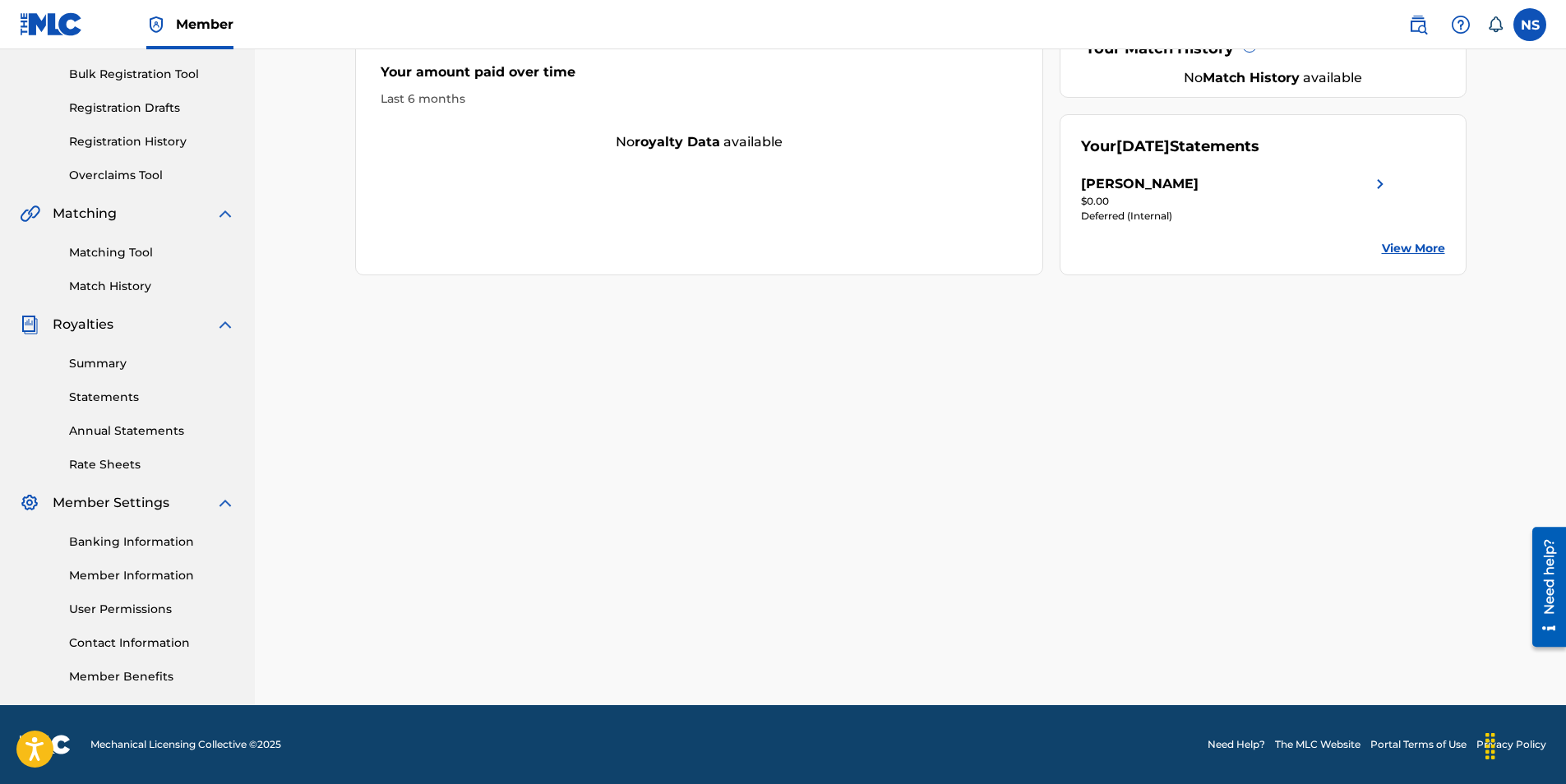
click at [146, 575] on link "Member Information" at bounding box center [152, 575] width 166 height 17
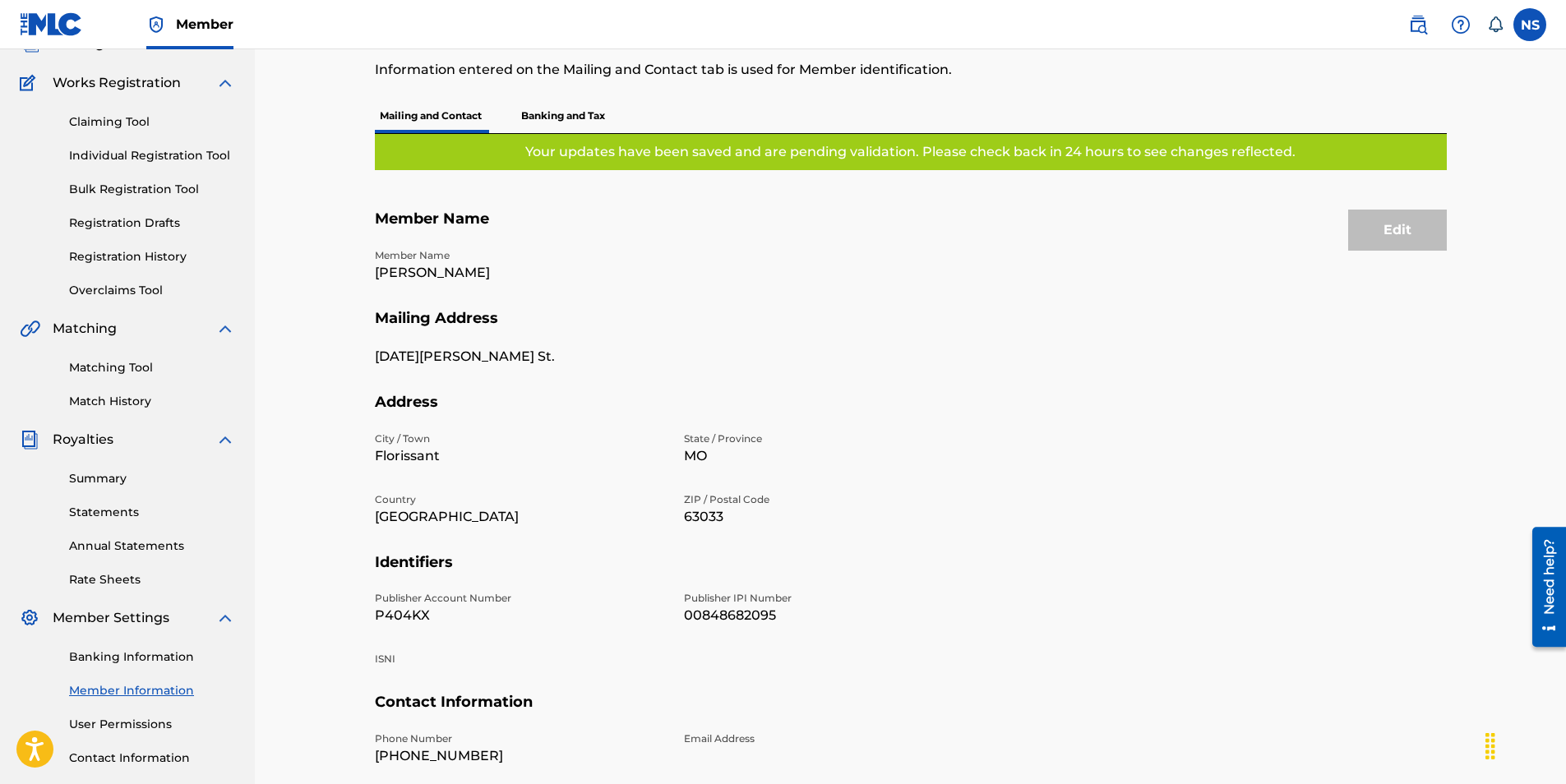
scroll to position [246, 0]
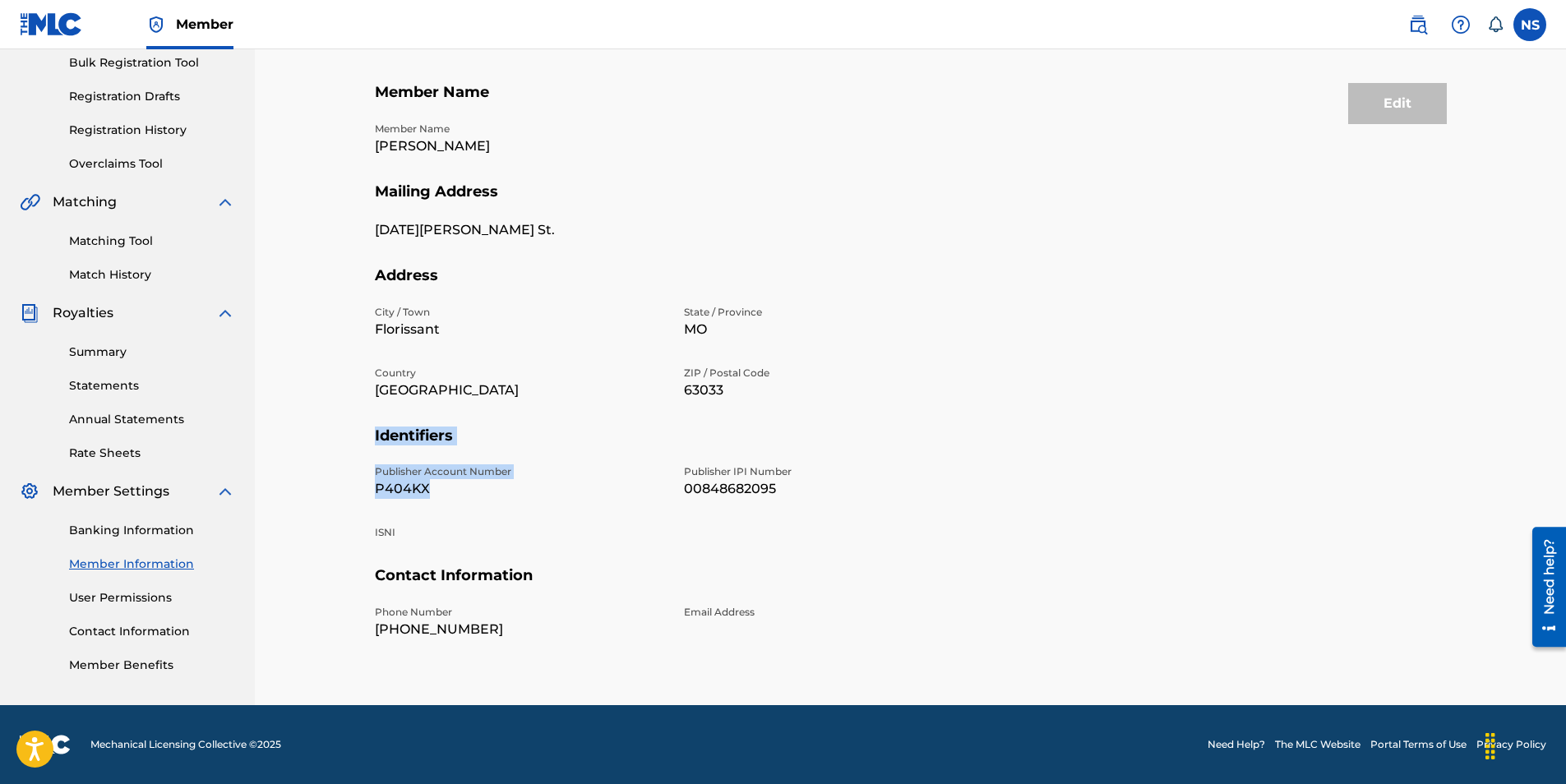
drag, startPoint x: 556, startPoint y: 508, endPoint x: 365, endPoint y: 455, distance: 198.2
click at [365, 455] on div "Mailing and Contact Information entered on the Mailing and Contact tab is used …" at bounding box center [910, 316] width 1111 height 861
copy section "Identifiers Publisher Account Number P404KX"
click at [556, 439] on h5 "Identifiers" at bounding box center [911, 446] width 1072 height 38
